Goal: Information Seeking & Learning: Learn about a topic

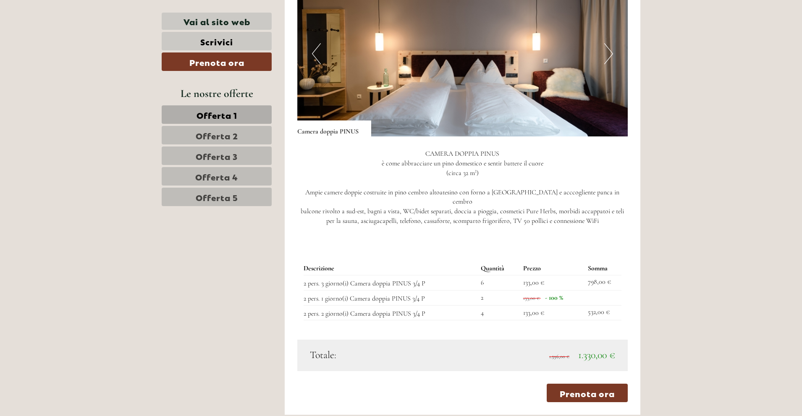
scroll to position [966, 0]
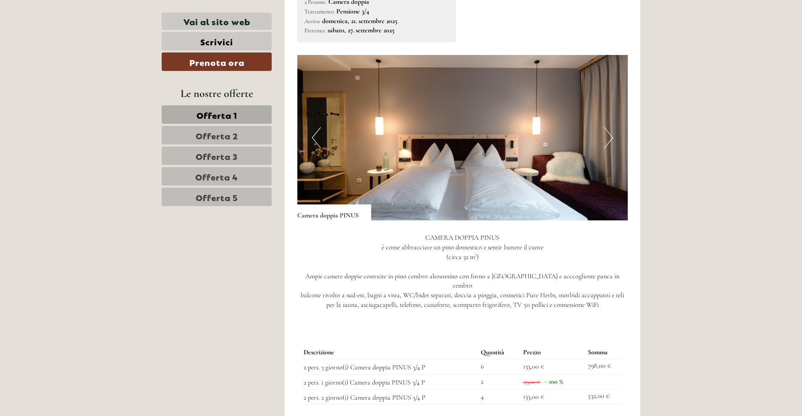
click at [607, 139] on button "Next" at bounding box center [609, 137] width 9 height 21
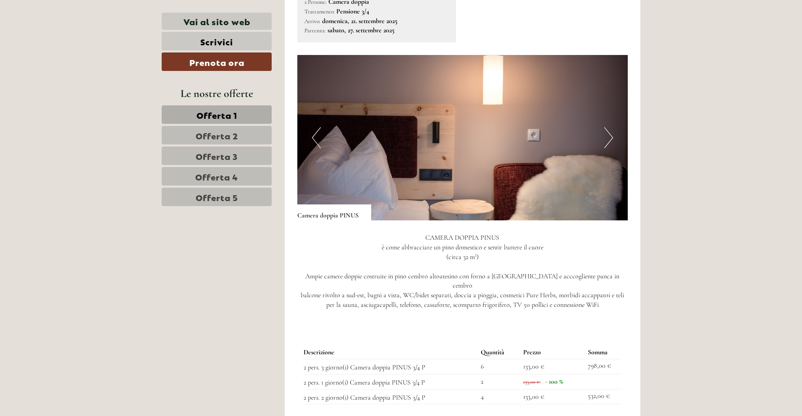
click at [607, 139] on button "Next" at bounding box center [609, 137] width 9 height 21
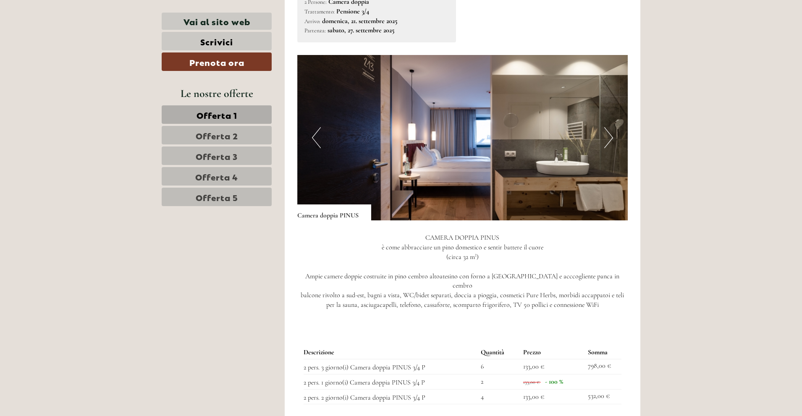
click at [607, 139] on button "Next" at bounding box center [609, 137] width 9 height 21
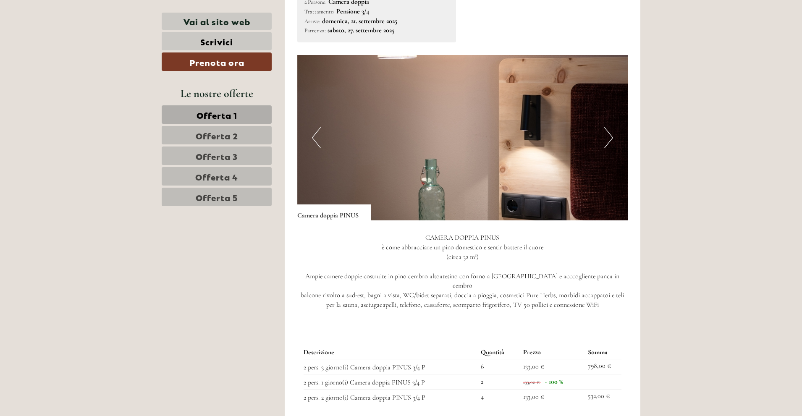
click at [607, 139] on button "Next" at bounding box center [609, 137] width 9 height 21
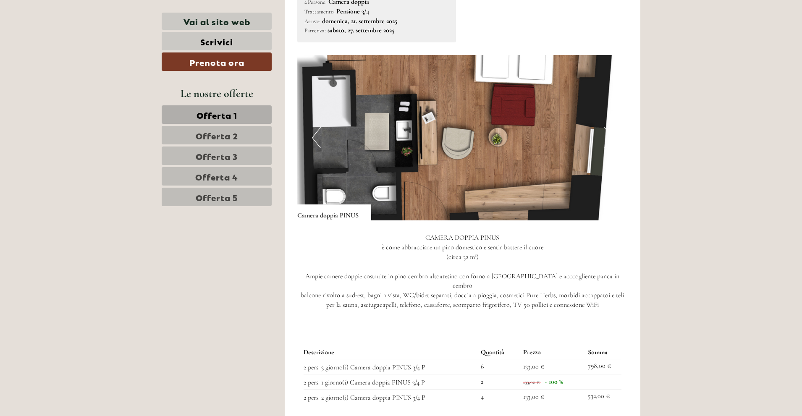
click at [607, 139] on button "Next" at bounding box center [609, 137] width 9 height 21
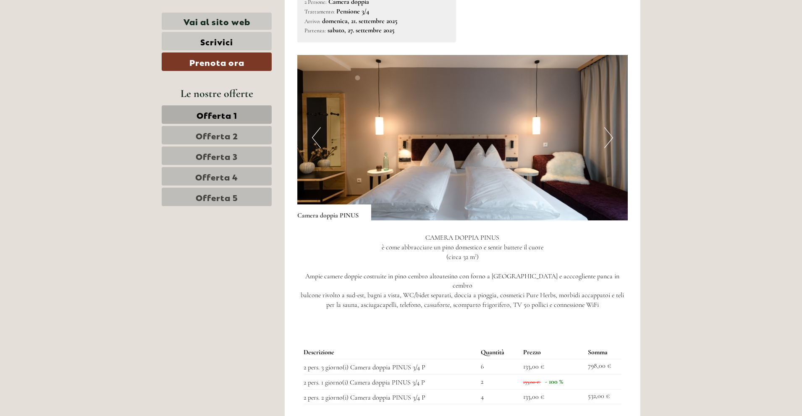
click at [607, 139] on button "Next" at bounding box center [609, 137] width 9 height 21
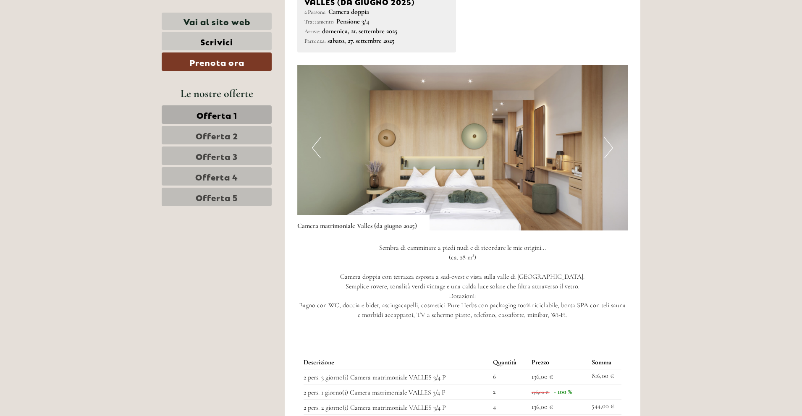
scroll to position [1597, 0]
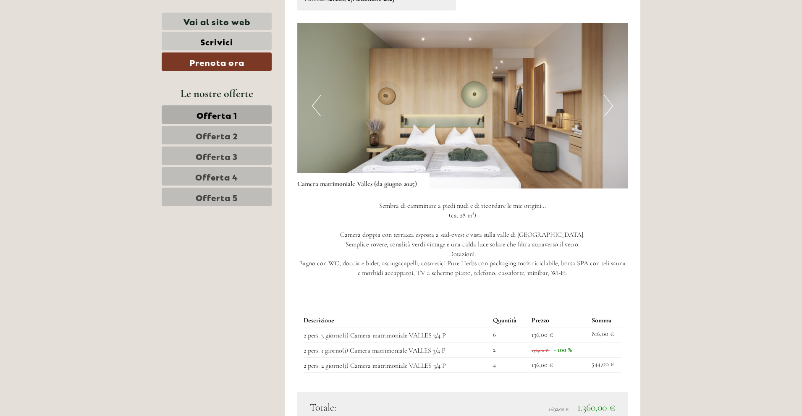
click at [608, 97] on button "Next" at bounding box center [609, 105] width 9 height 21
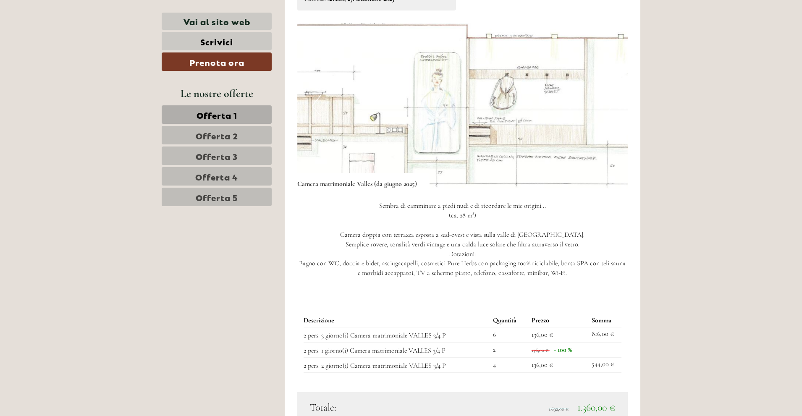
click at [620, 90] on img at bounding box center [462, 106] width 331 height 166
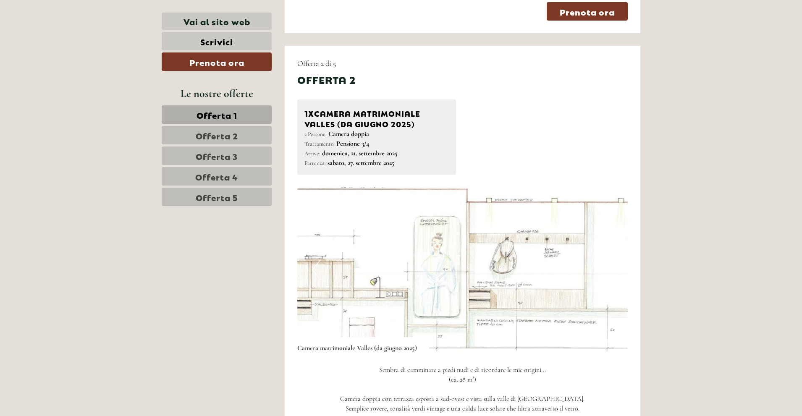
scroll to position [1470, 0]
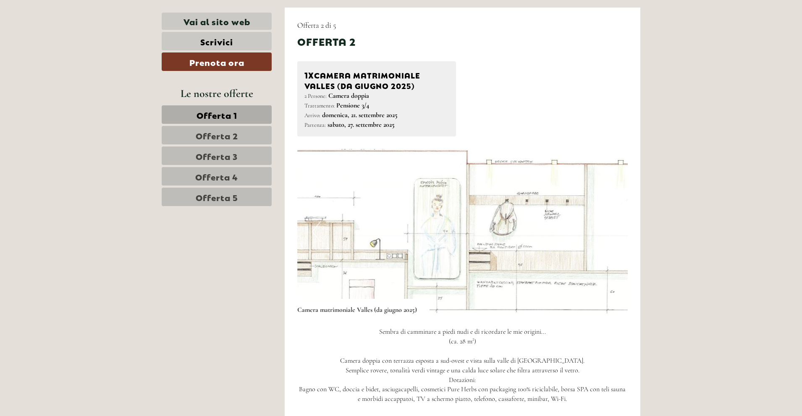
click at [317, 221] on button "Previous" at bounding box center [316, 231] width 9 height 21
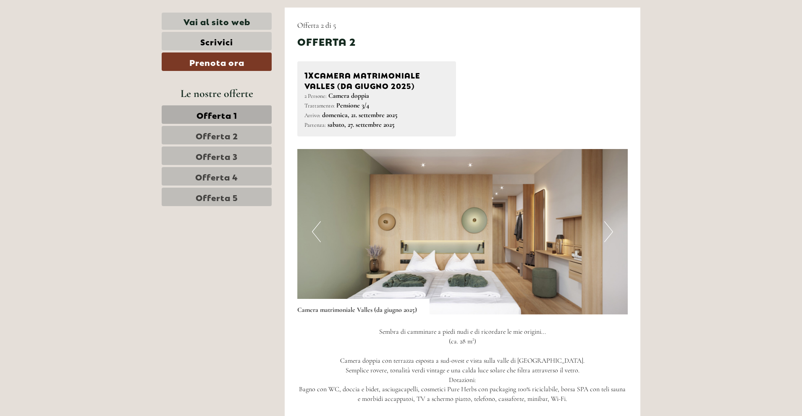
click at [317, 221] on button "Previous" at bounding box center [316, 231] width 9 height 21
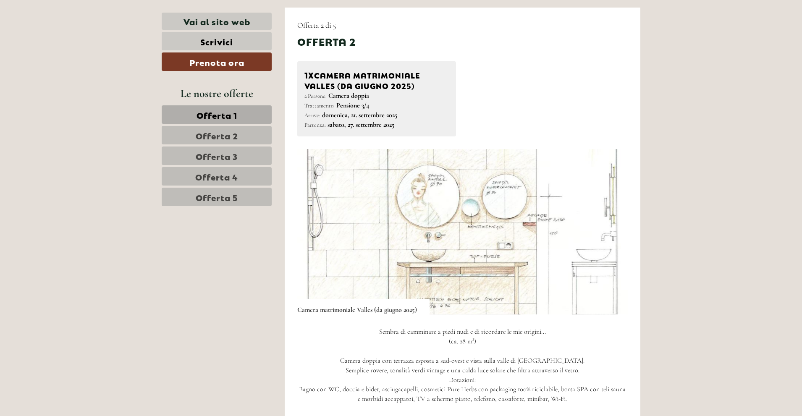
click at [317, 223] on button "Previous" at bounding box center [316, 231] width 9 height 21
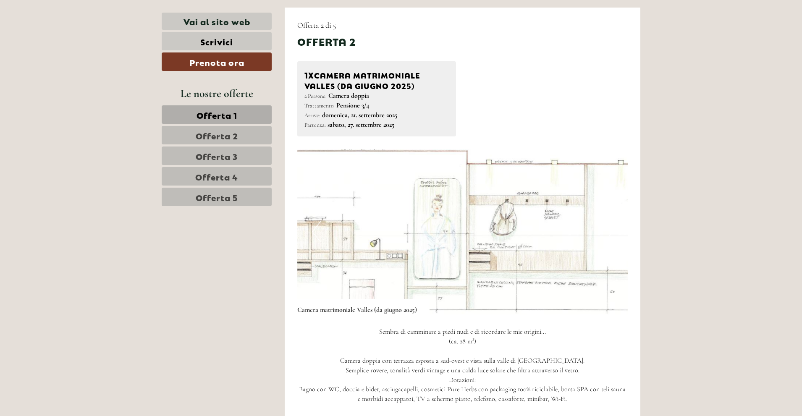
click at [317, 223] on button "Previous" at bounding box center [316, 231] width 9 height 21
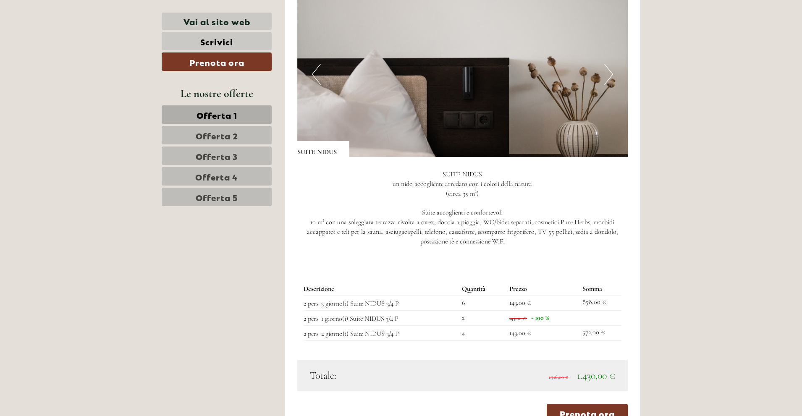
scroll to position [2227, 0]
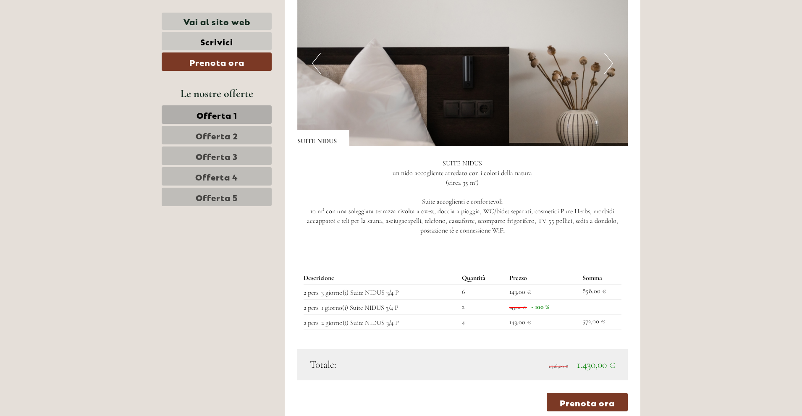
click at [607, 59] on button "Next" at bounding box center [609, 63] width 9 height 21
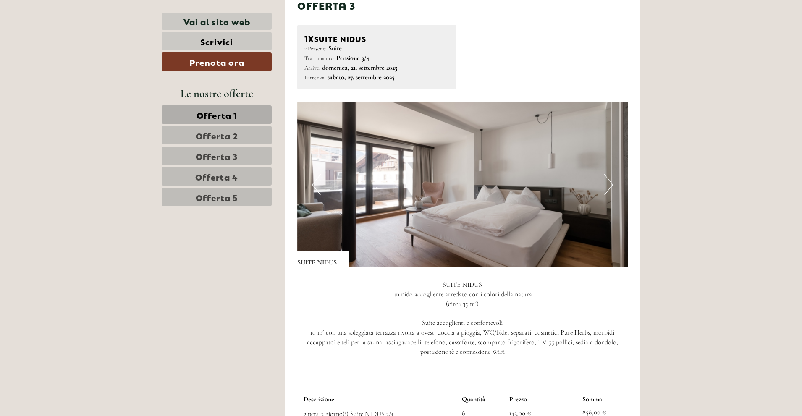
scroll to position [2101, 0]
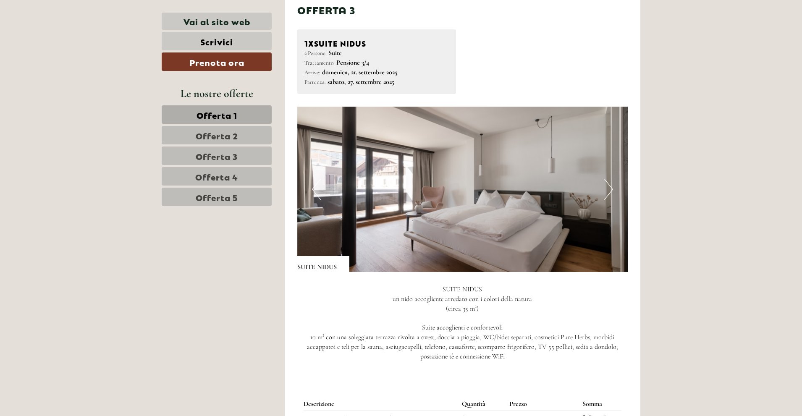
click at [612, 183] on button "Next" at bounding box center [609, 189] width 9 height 21
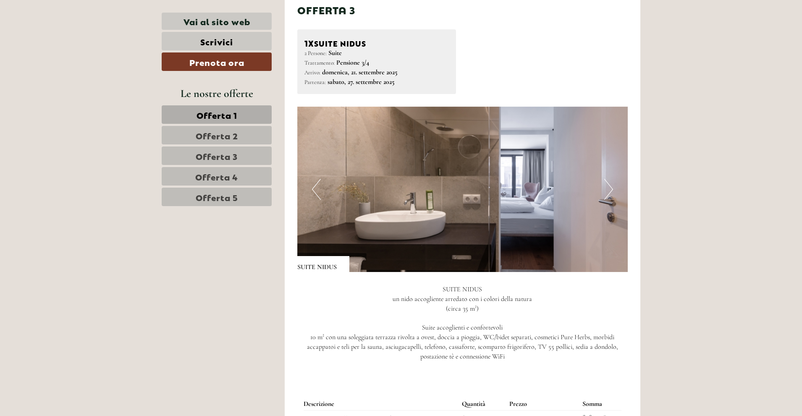
click at [612, 183] on button "Next" at bounding box center [609, 189] width 9 height 21
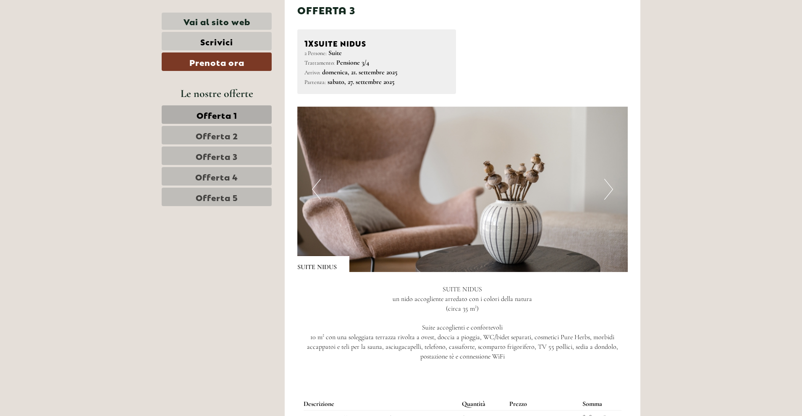
click at [612, 183] on button "Next" at bounding box center [609, 189] width 9 height 21
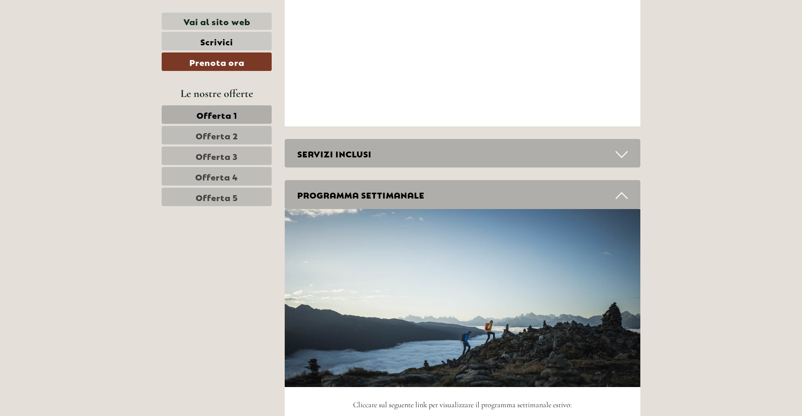
scroll to position [3613, 0]
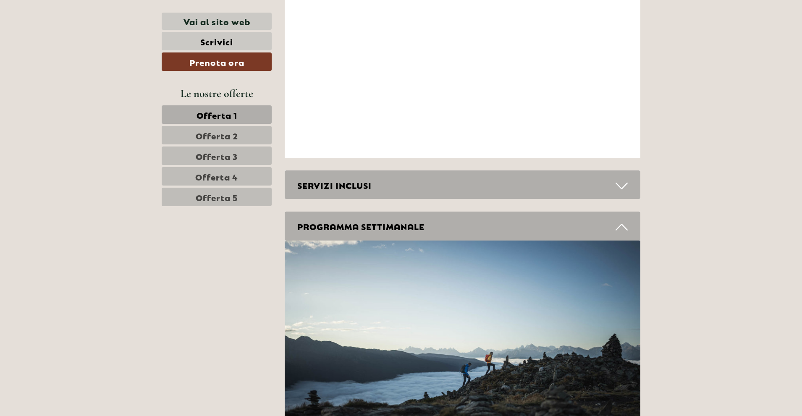
click at [624, 179] on icon at bounding box center [622, 186] width 12 height 14
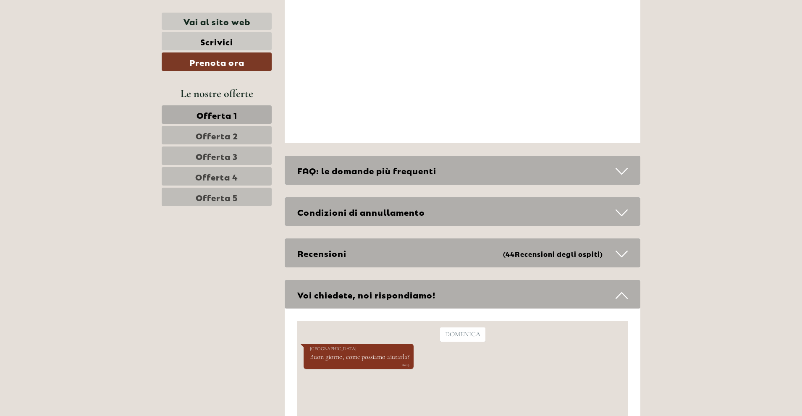
scroll to position [4506, 0]
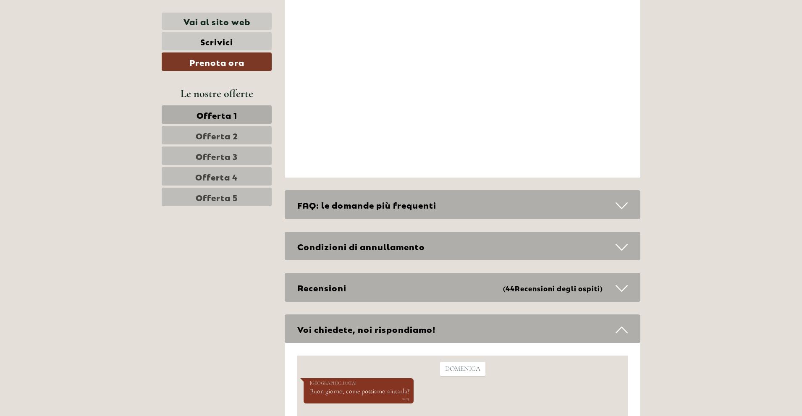
click at [211, 195] on span "Offerta 5" at bounding box center [217, 197] width 42 height 12
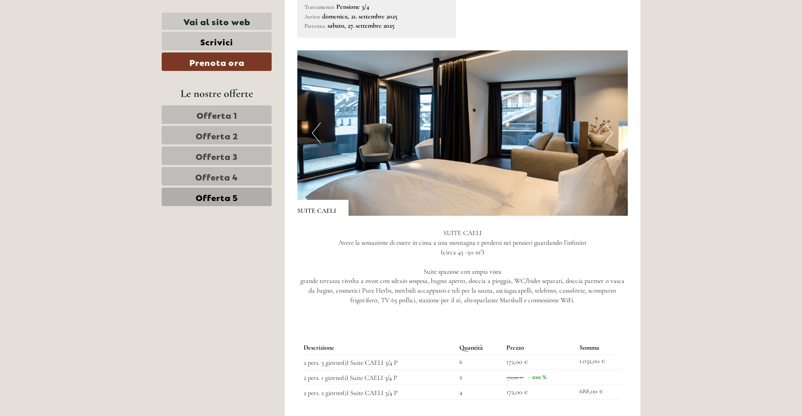
scroll to position [932, 0]
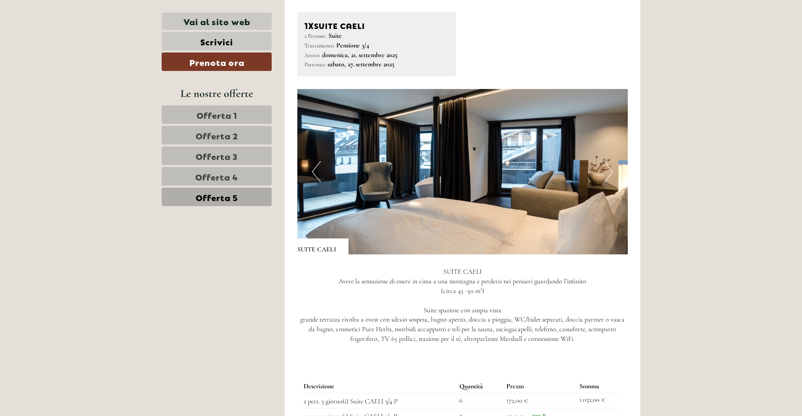
click at [232, 175] on span "Offerta 4" at bounding box center [216, 177] width 43 height 12
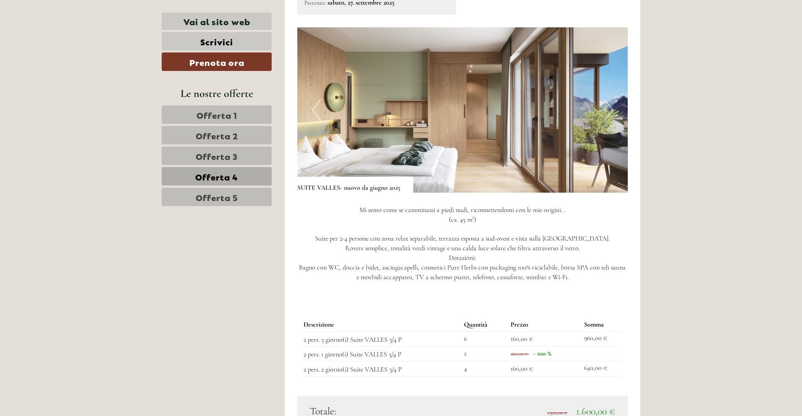
scroll to position [1016, 0]
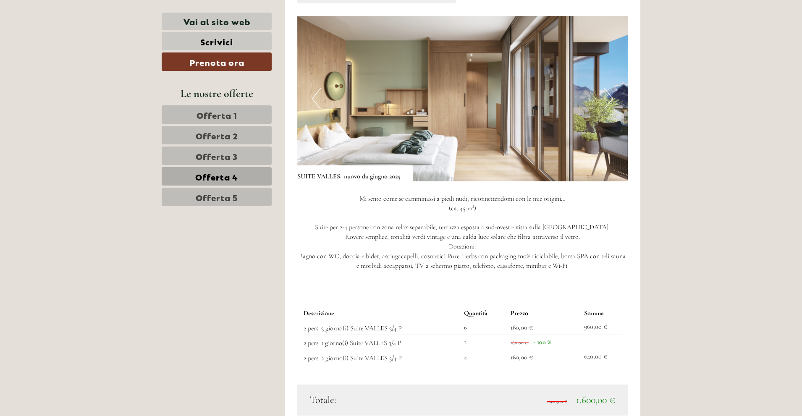
click at [219, 155] on span "Offerta 3" at bounding box center [217, 156] width 42 height 12
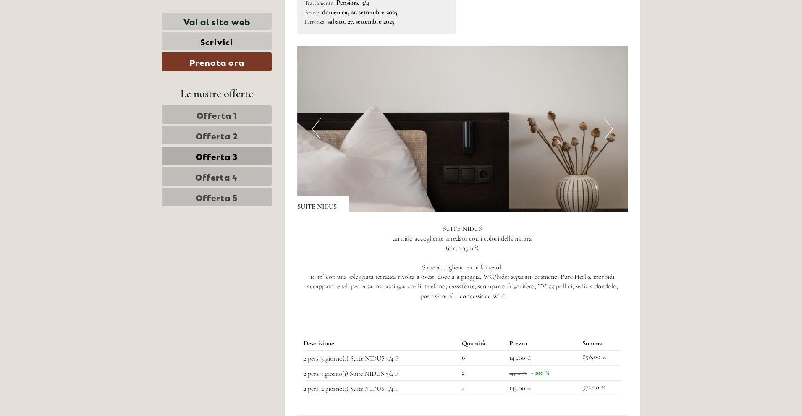
scroll to position [974, 0]
click at [612, 129] on button "Next" at bounding box center [609, 129] width 9 height 21
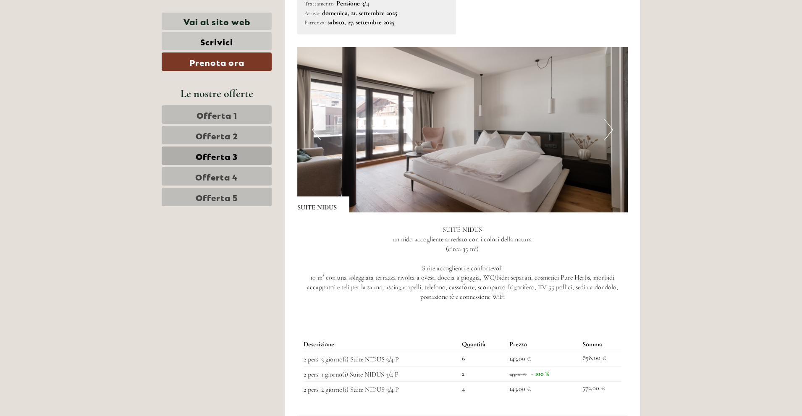
click at [612, 129] on button "Next" at bounding box center [609, 129] width 9 height 21
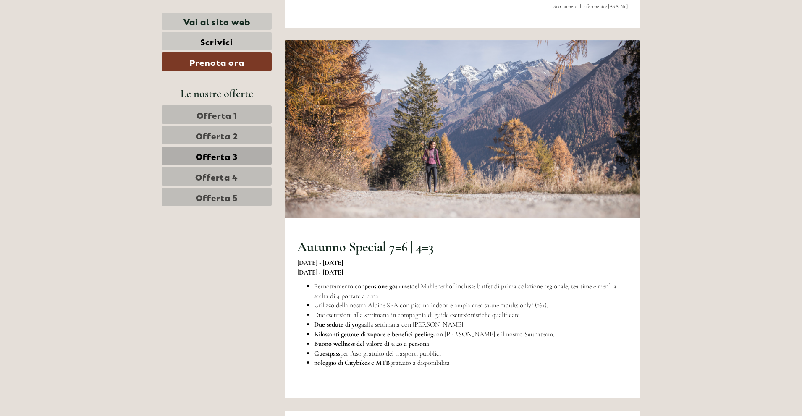
scroll to position [470, 0]
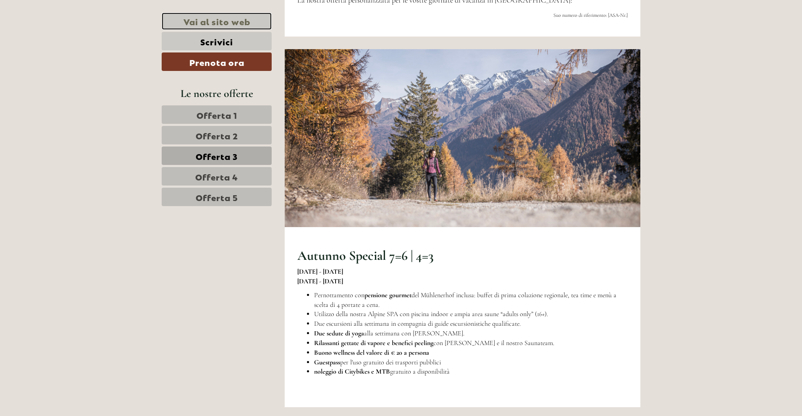
click at [234, 22] on link "Vai al sito web" at bounding box center [217, 21] width 110 height 17
